Goal: Book appointment/travel/reservation

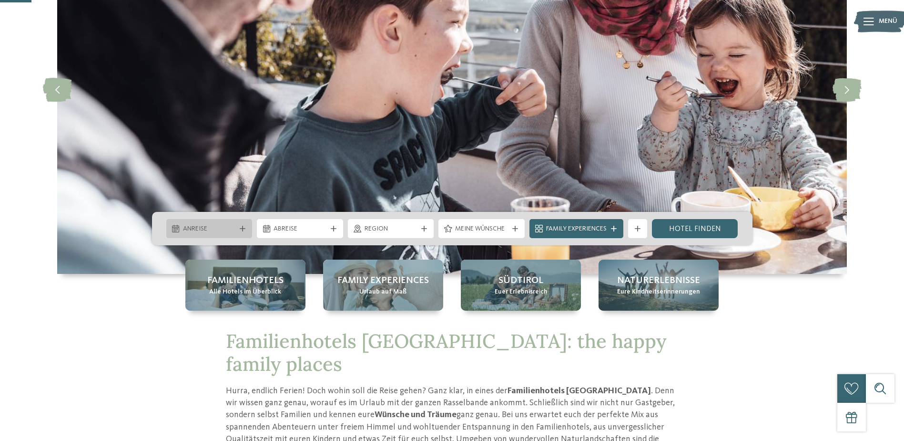
click at [240, 225] on div "Anreise" at bounding box center [209, 228] width 86 height 19
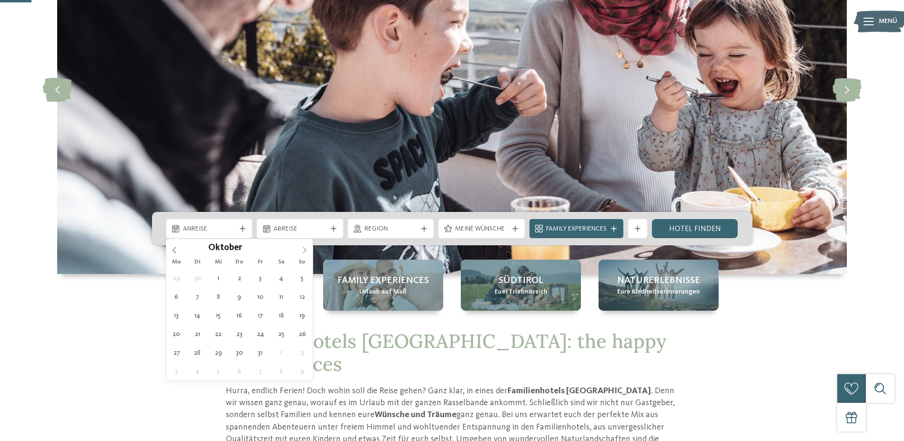
click at [304, 252] on icon at bounding box center [304, 249] width 7 height 7
click at [304, 251] on icon at bounding box center [304, 249] width 7 height 7
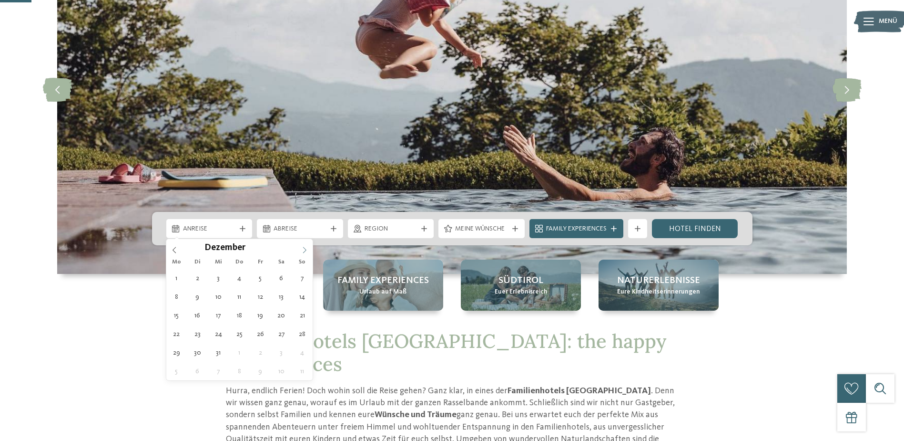
type input "****"
click at [304, 251] on icon at bounding box center [304, 249] width 7 height 7
type div "22.01.2026"
type input "****"
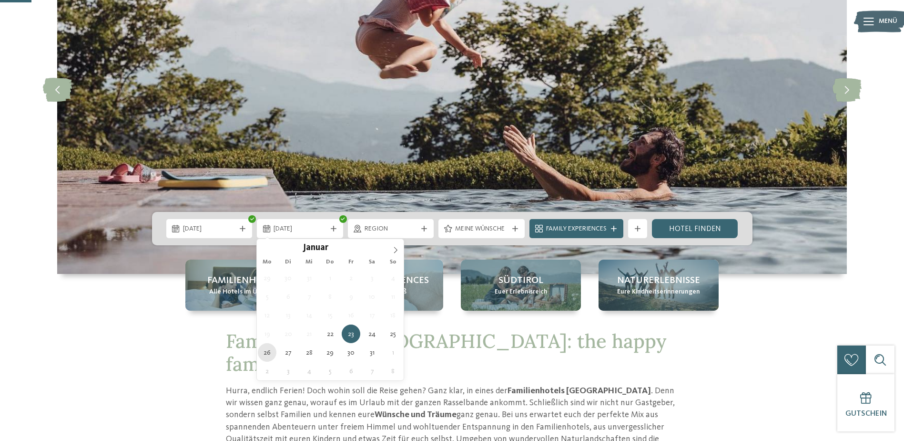
type div "26.01.2026"
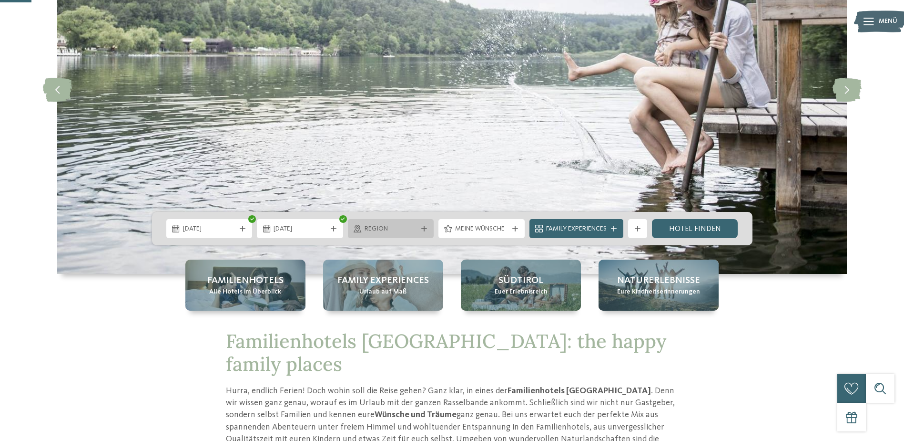
click at [398, 228] on span "Region" at bounding box center [391, 229] width 53 height 10
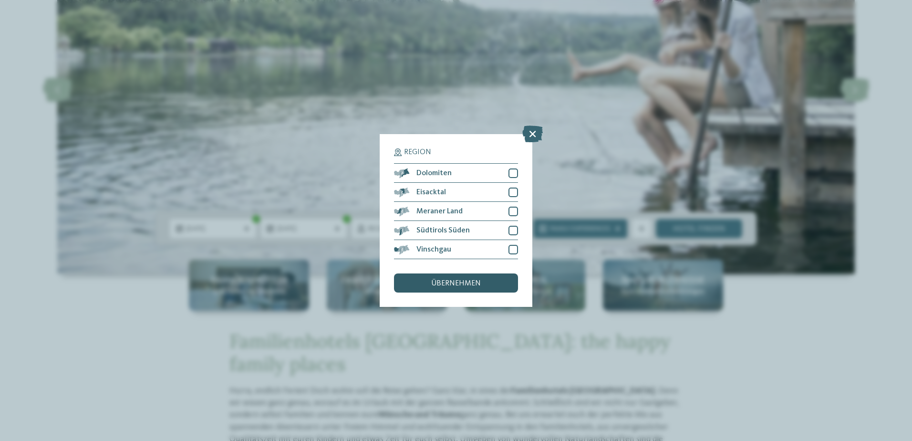
click at [426, 281] on div "übernehmen" at bounding box center [456, 282] width 124 height 19
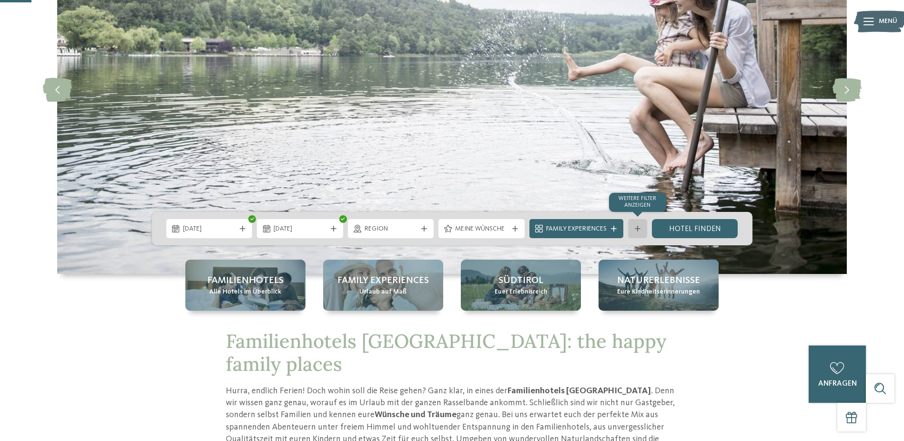
click at [635, 228] on div at bounding box center [638, 229] width 10 height 6
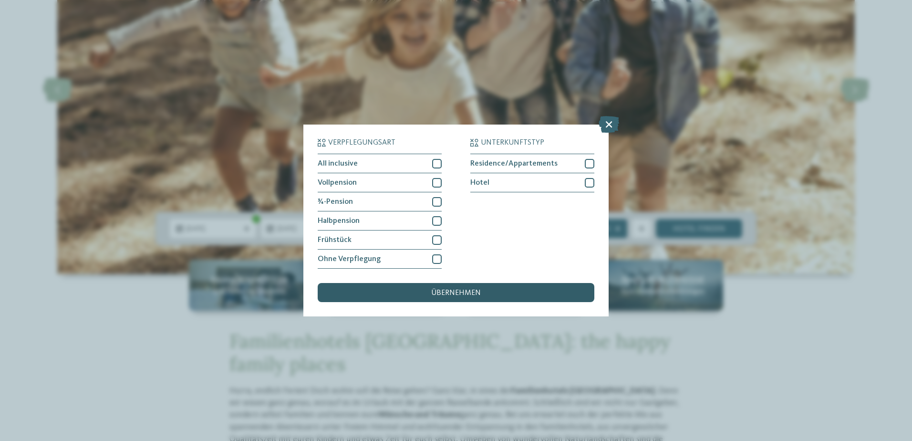
click at [458, 293] on span "übernehmen" at bounding box center [456, 293] width 50 height 8
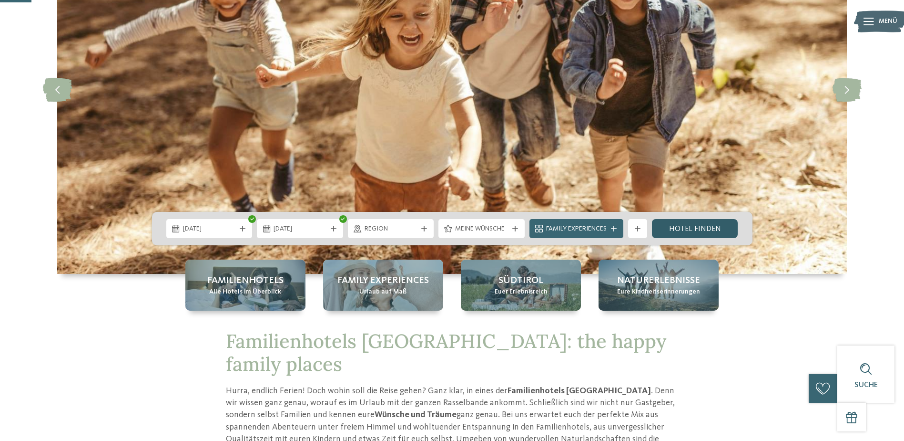
drag, startPoint x: 672, startPoint y: 223, endPoint x: 663, endPoint y: 226, distance: 9.7
click at [672, 223] on link "Hotel finden" at bounding box center [695, 228] width 86 height 19
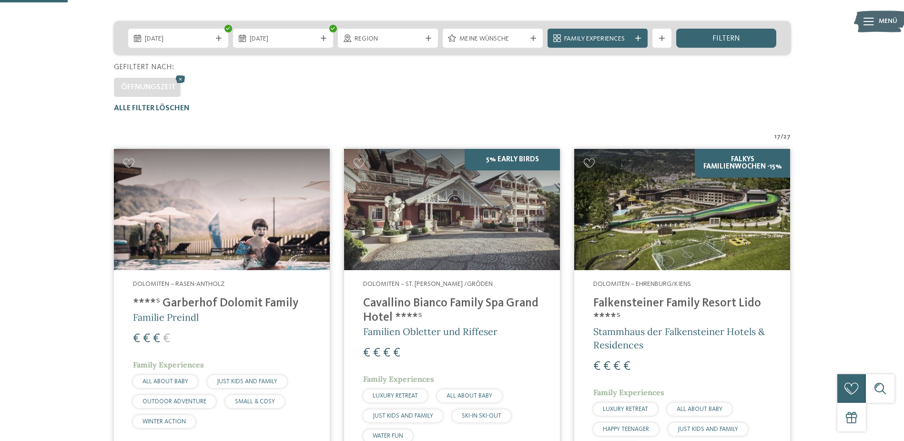
scroll to position [172, 0]
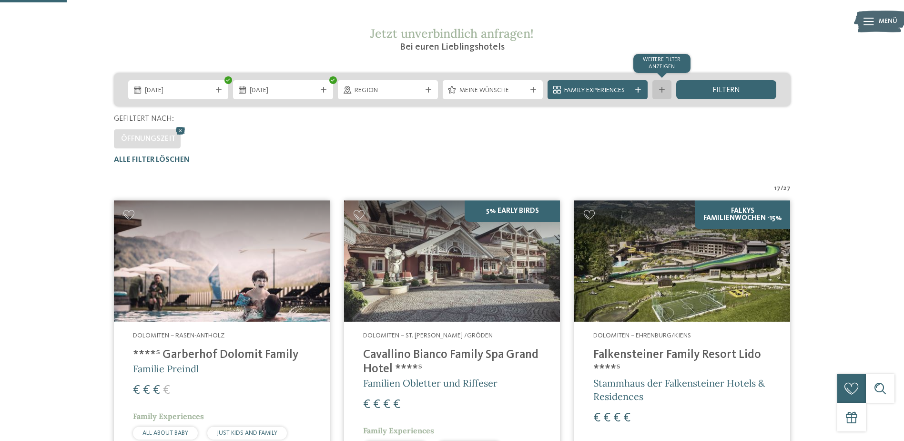
click at [669, 90] on div "Weitere Filter anzeigen" at bounding box center [662, 89] width 19 height 19
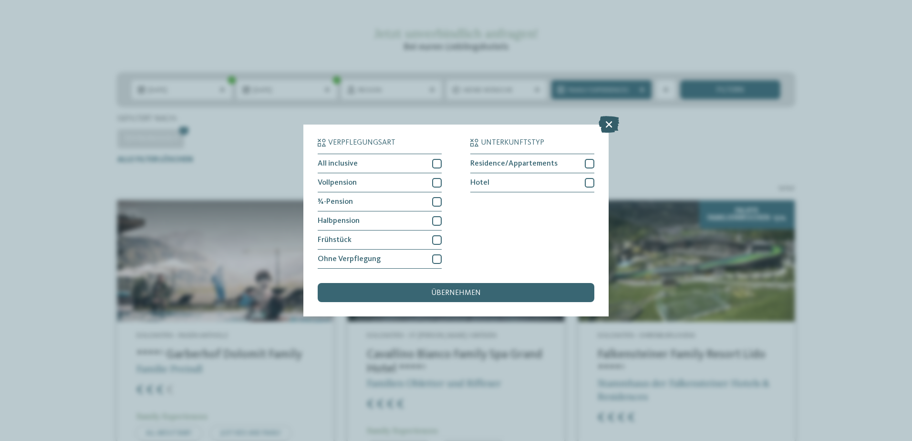
click at [610, 123] on icon at bounding box center [608, 124] width 21 height 17
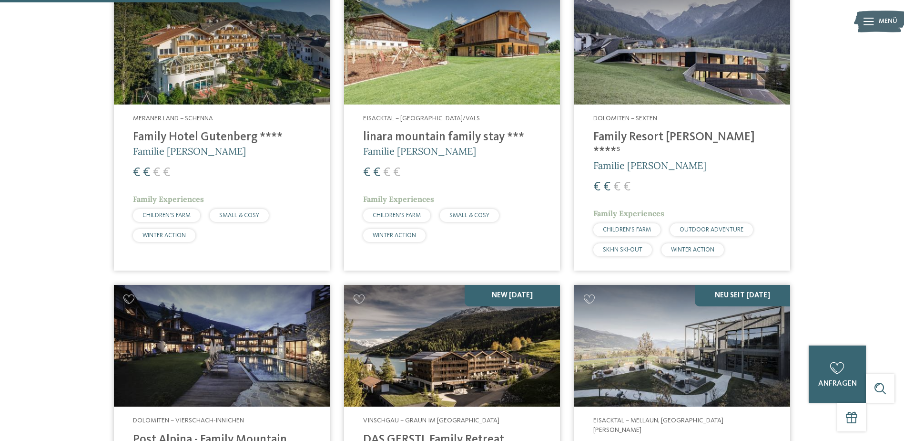
scroll to position [697, 0]
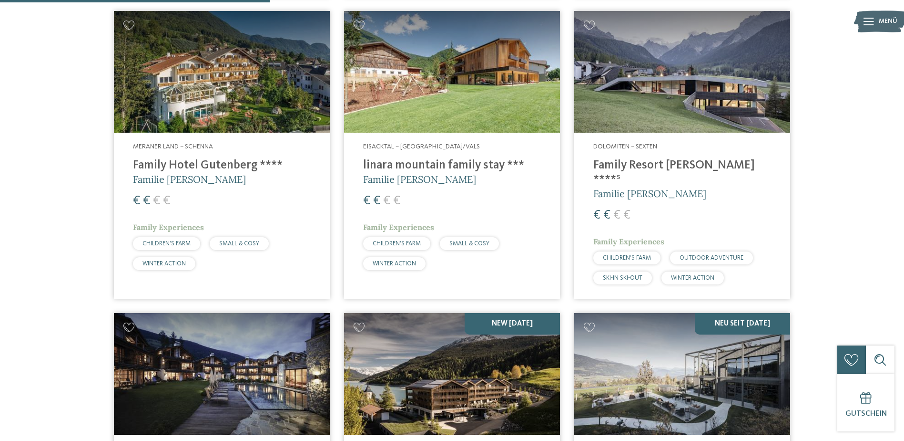
click at [438, 175] on h5 "Familie [PERSON_NAME]" at bounding box center [452, 179] width 178 height 13
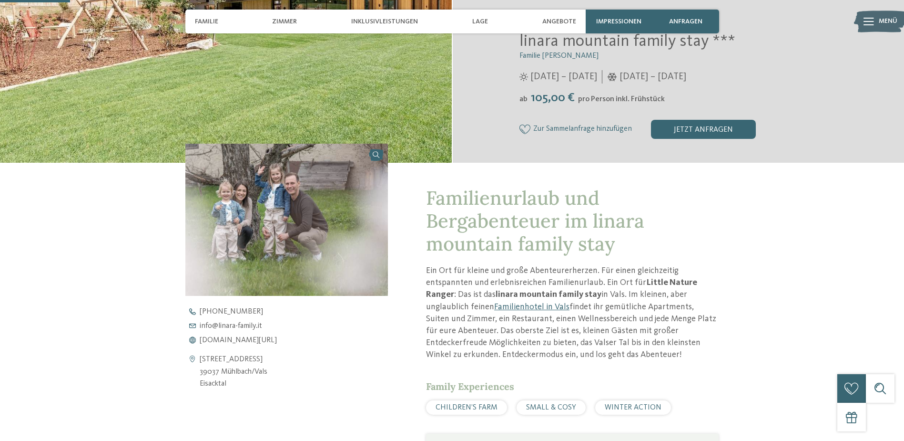
scroll to position [238, 0]
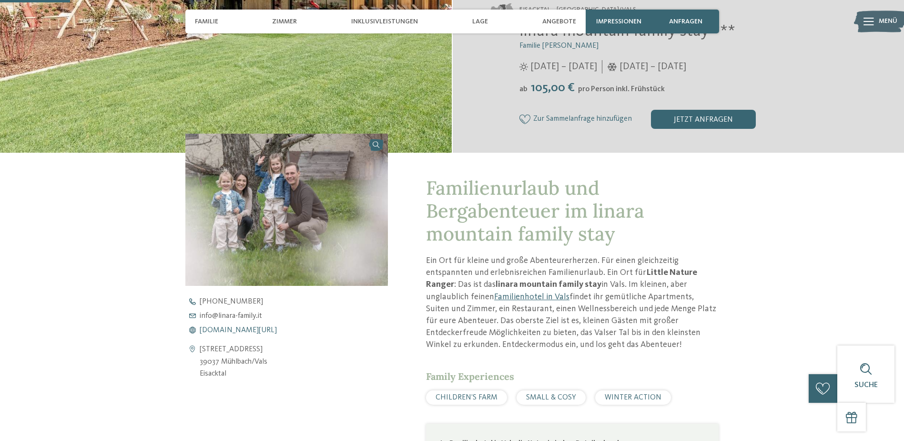
click at [245, 328] on span "[DOMAIN_NAME][URL]" at bounding box center [238, 330] width 77 height 8
